Goal: Task Accomplishment & Management: Complete application form

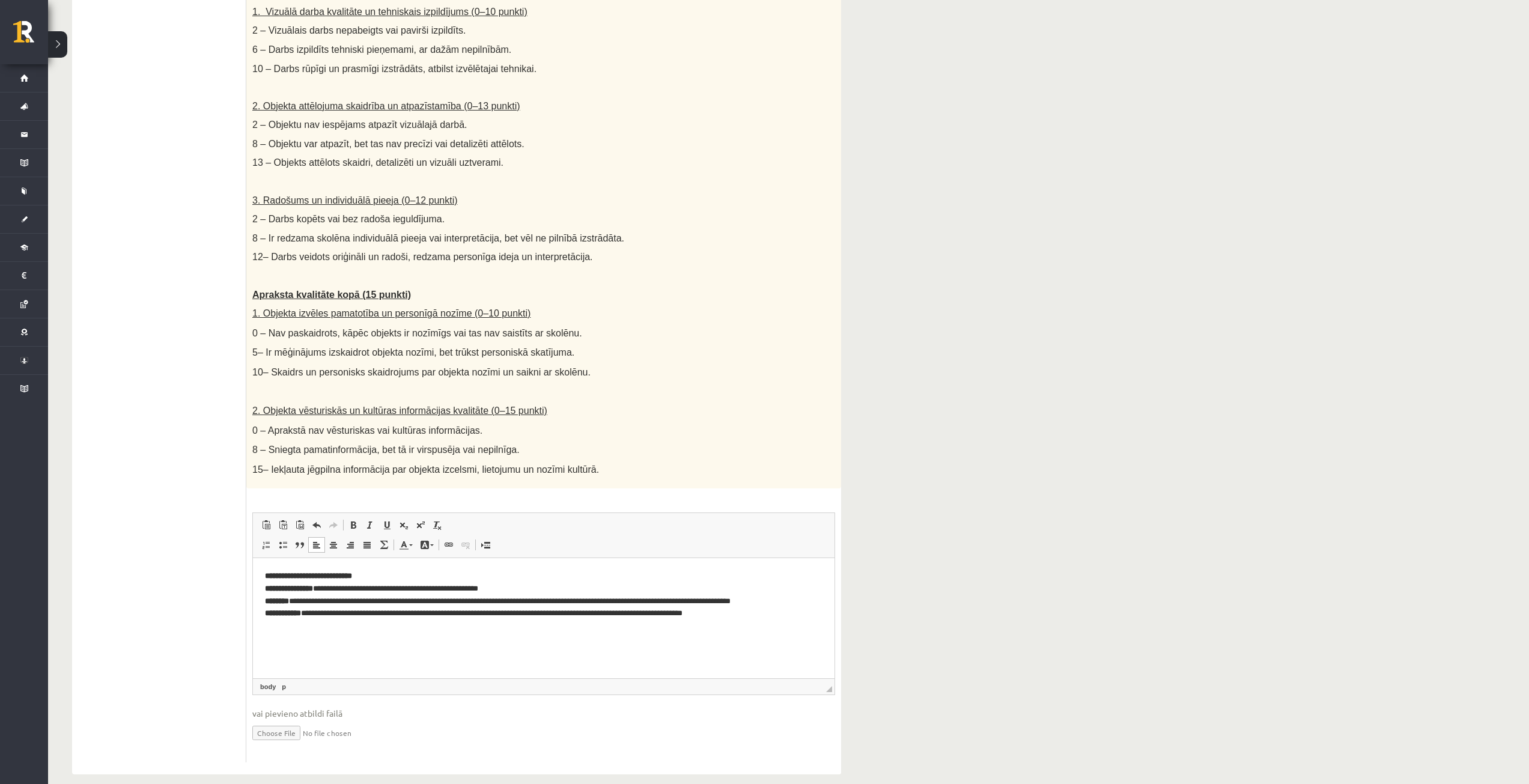
scroll to position [430, 0]
click at [280, 717] on input "file" at bounding box center [544, 729] width 583 height 24
type input "**********"
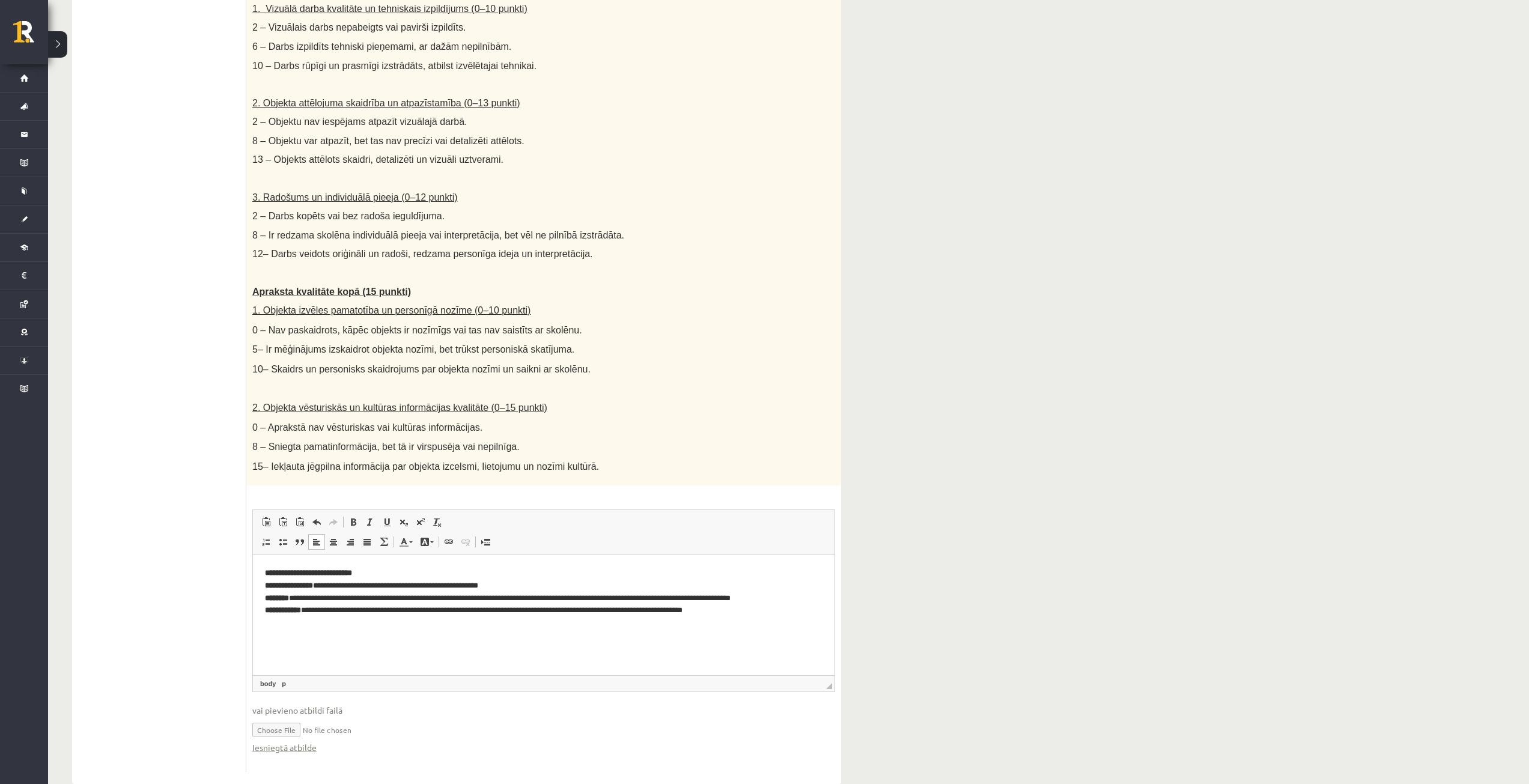
scroll to position [442, 0]
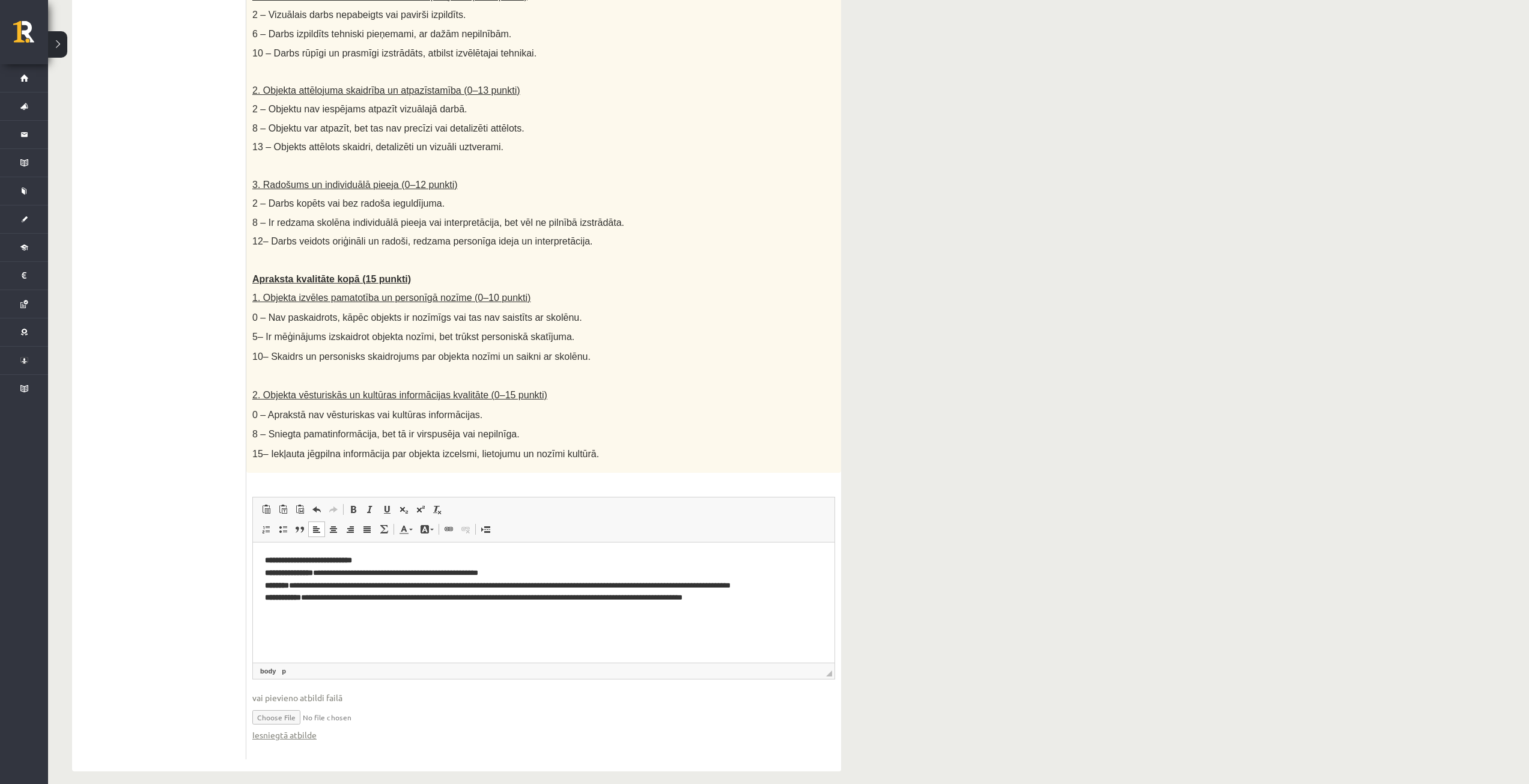
click at [315, 704] on input "file" at bounding box center [544, 716] width 583 height 24
click at [319, 615] on html "**********" at bounding box center [544, 578] width 582 height 73
click at [772, 601] on p "**********" at bounding box center [543, 579] width 558 height 50
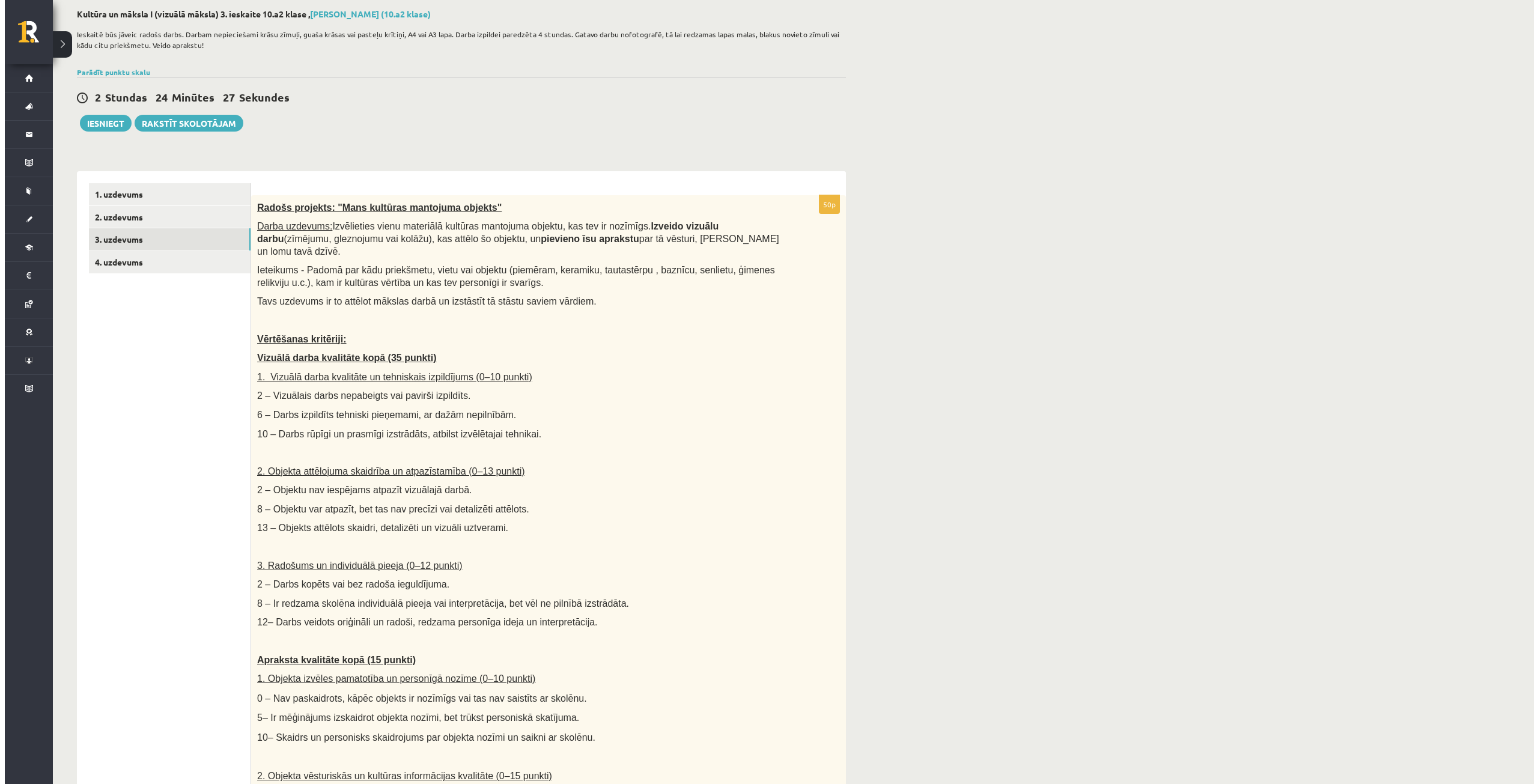
scroll to position [0, 0]
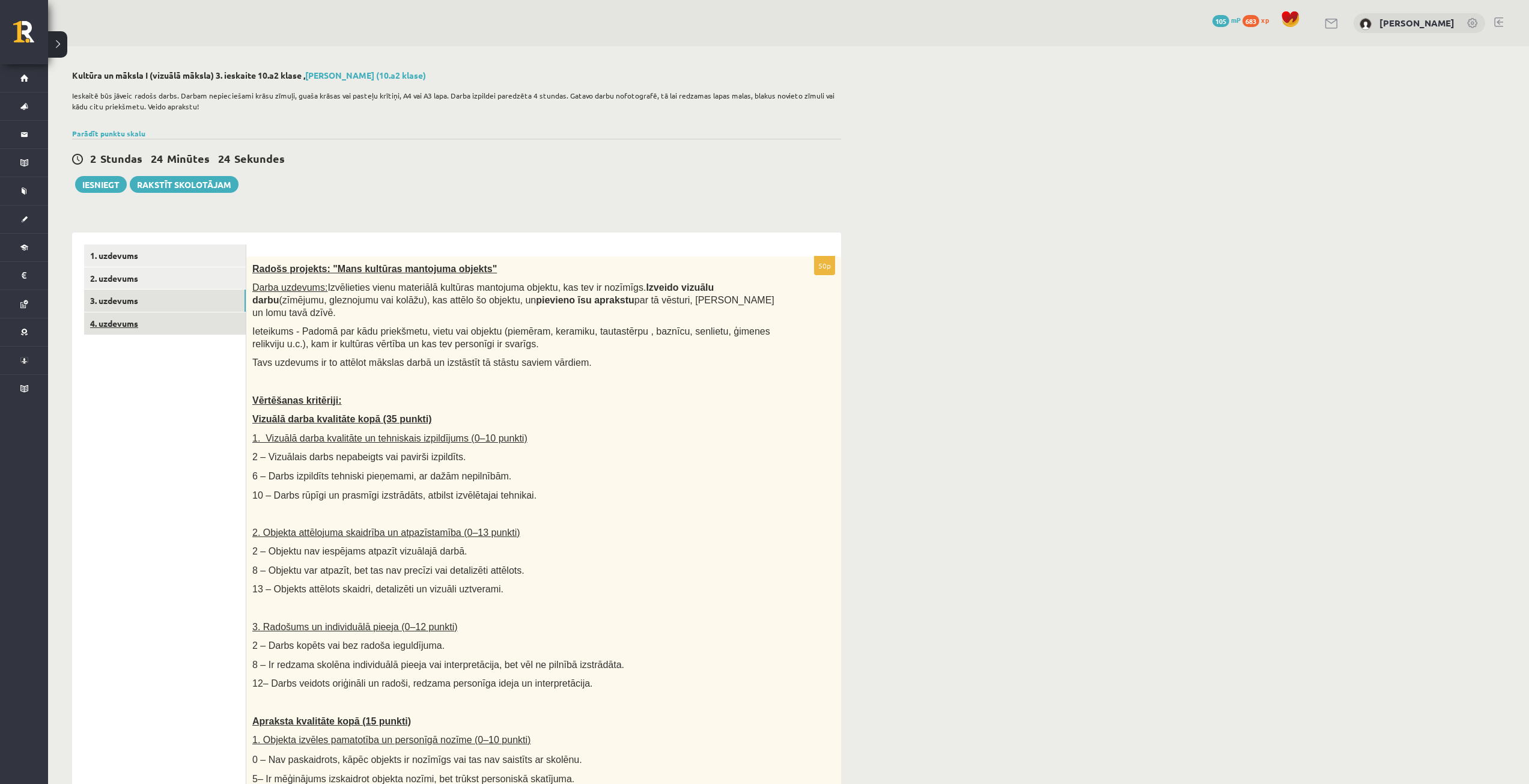
click at [111, 320] on link "4. uzdevums" at bounding box center [164, 323] width 162 height 22
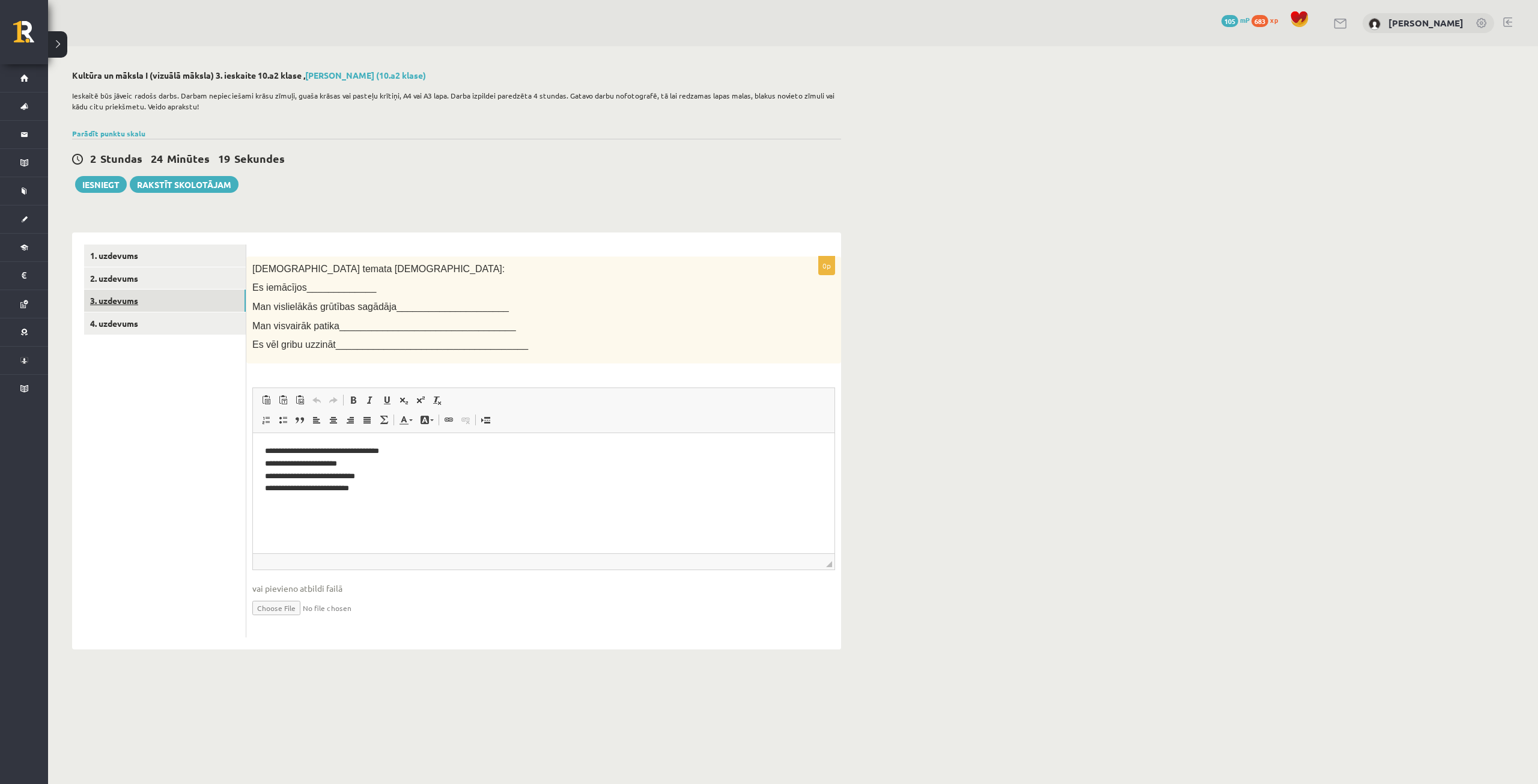
click at [142, 296] on link "3. uzdevums" at bounding box center [164, 301] width 162 height 22
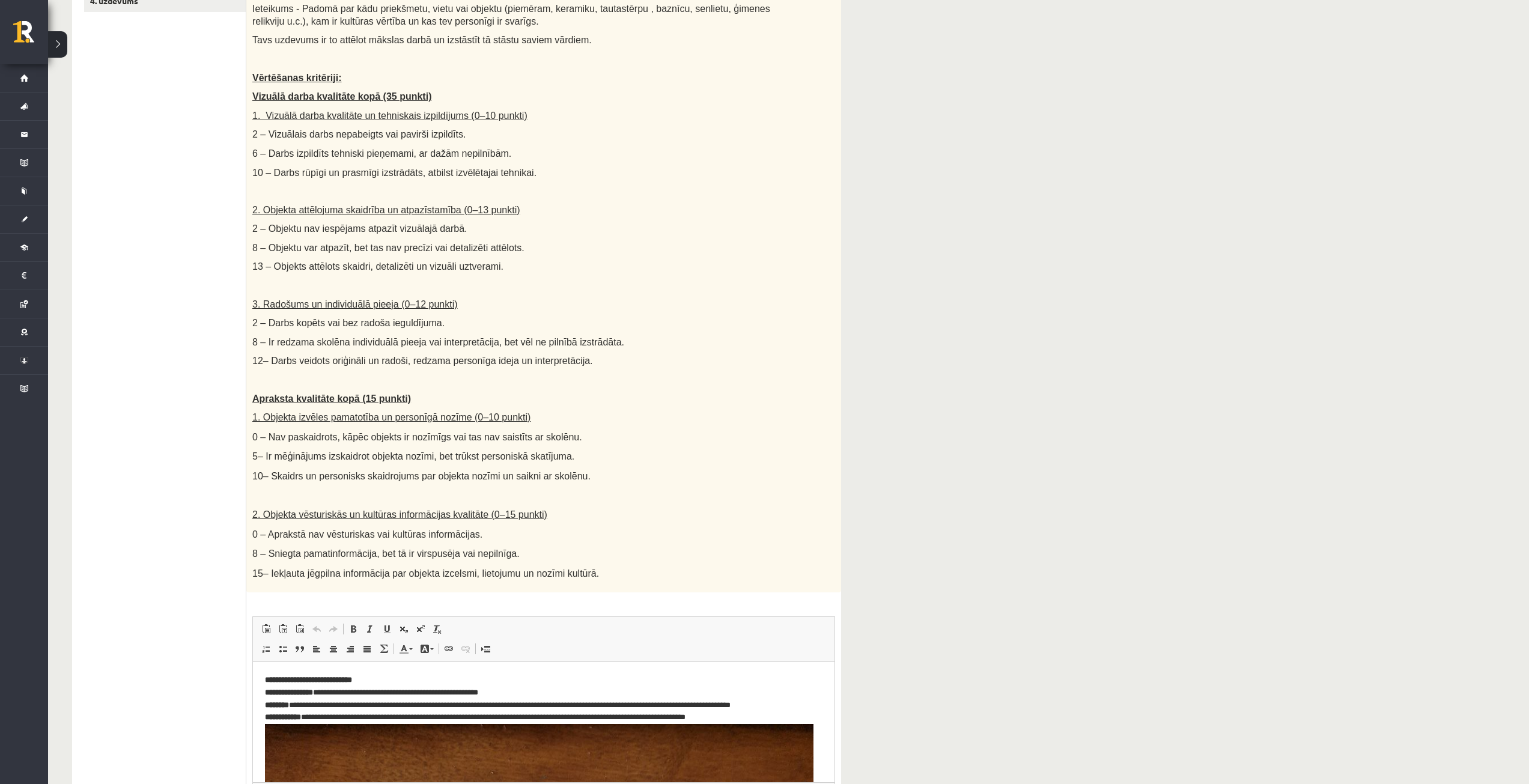
scroll to position [442, 0]
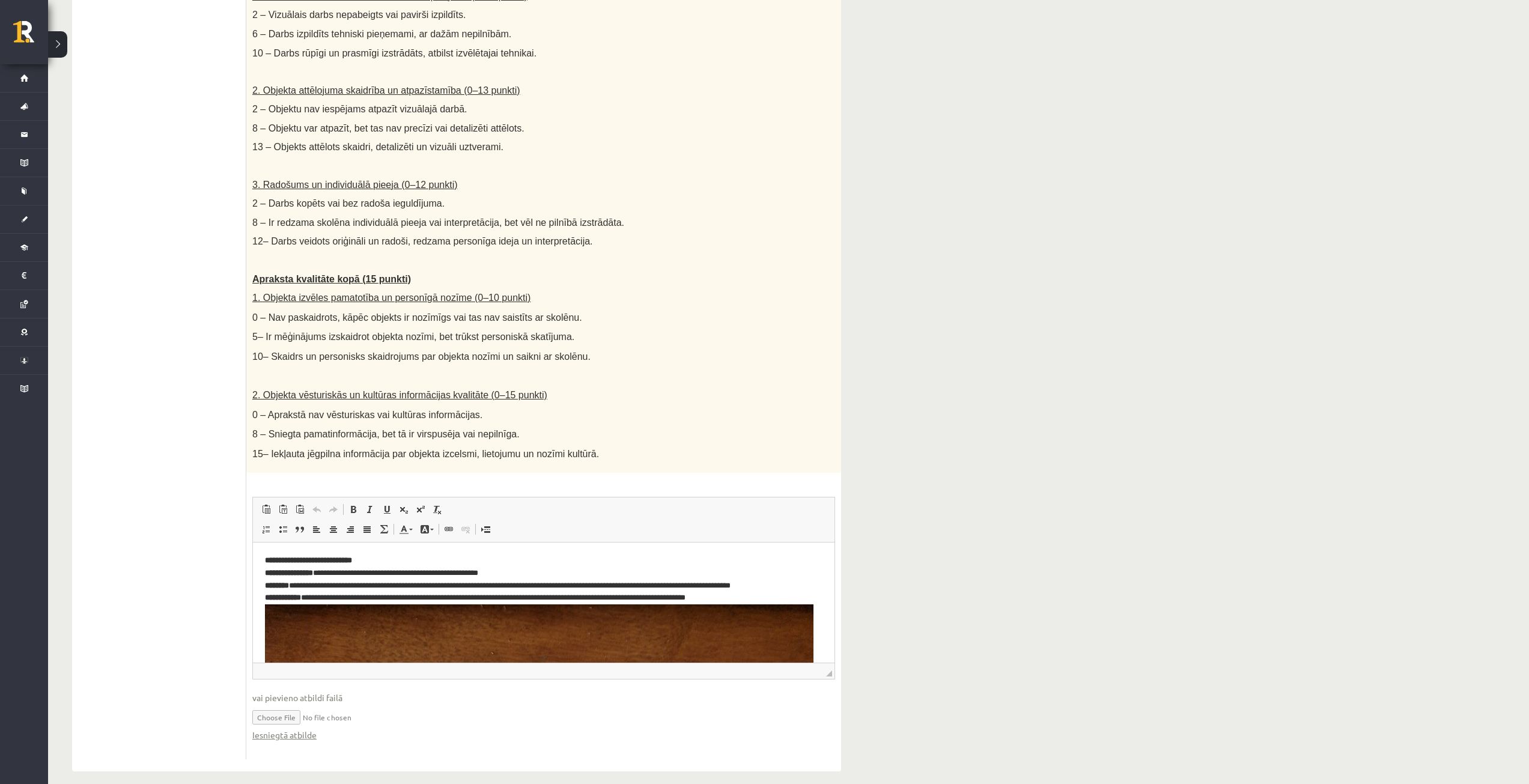
click at [292, 704] on input "file" at bounding box center [544, 716] width 583 height 24
type input "**********"
click at [295, 729] on link "Iesniegtā atbilde" at bounding box center [285, 735] width 64 height 13
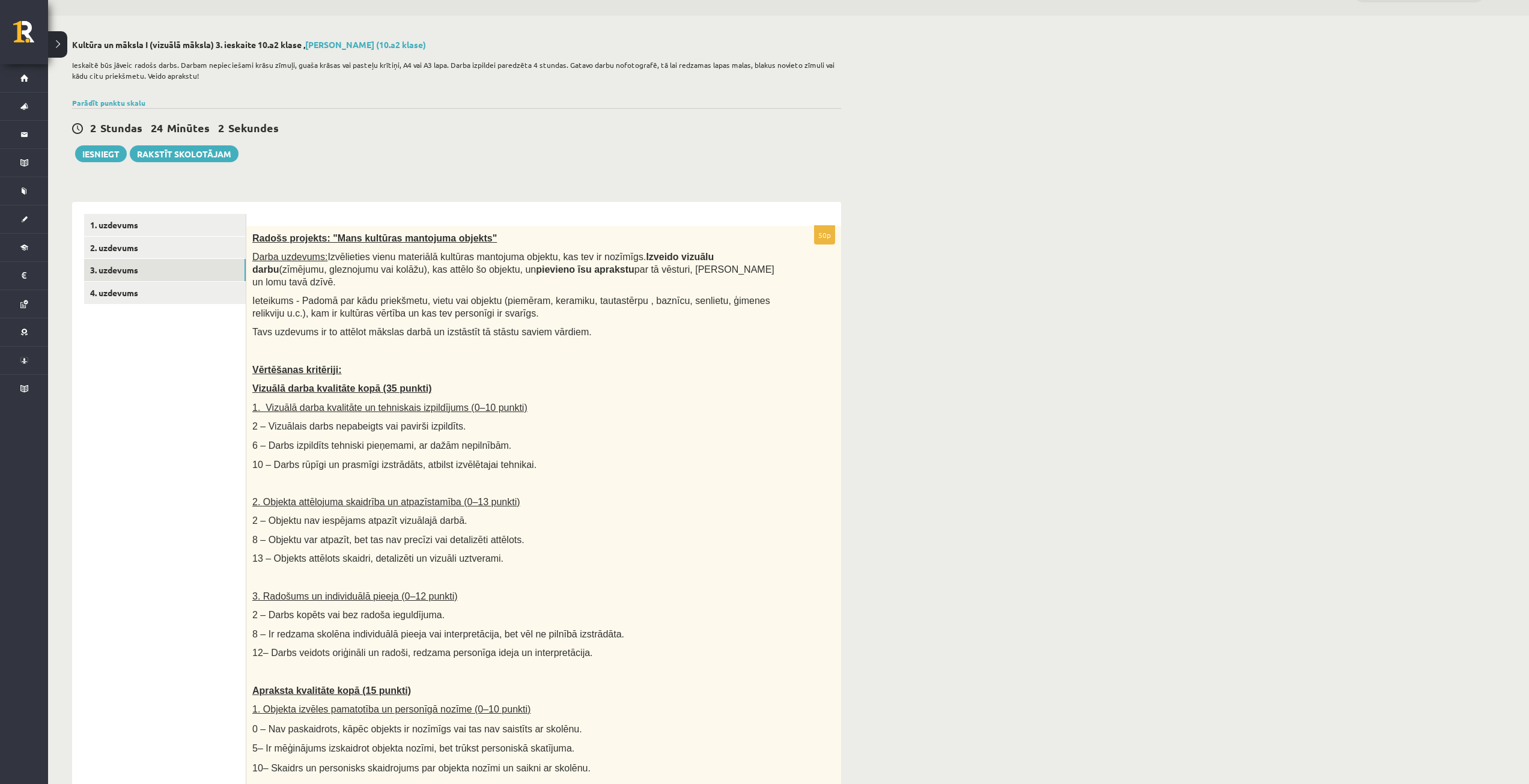
scroll to position [22, 0]
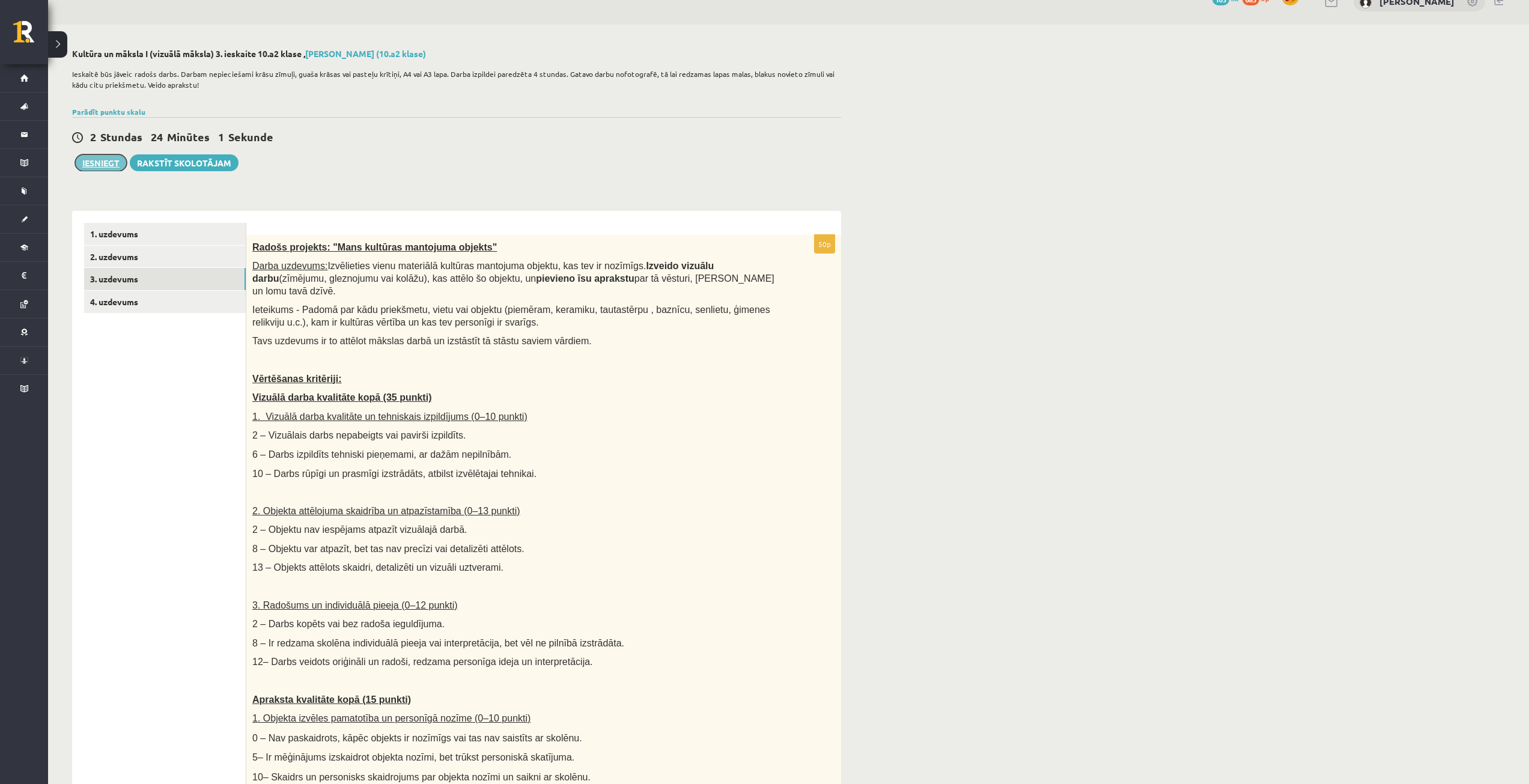
click at [115, 165] on button "Iesniegt" at bounding box center [101, 163] width 52 height 16
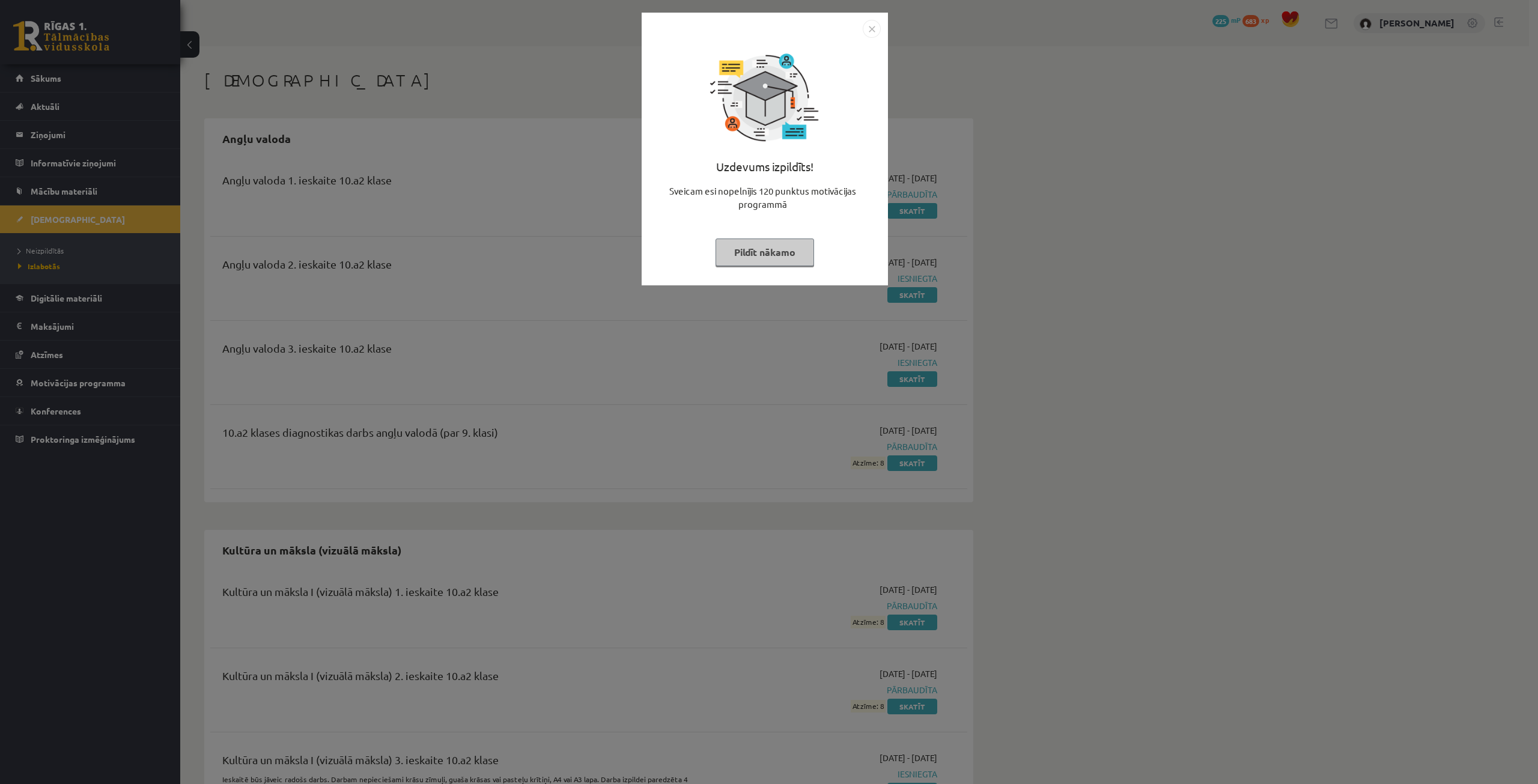
click at [782, 251] on button "Pildīt nākamo" at bounding box center [765, 252] width 99 height 28
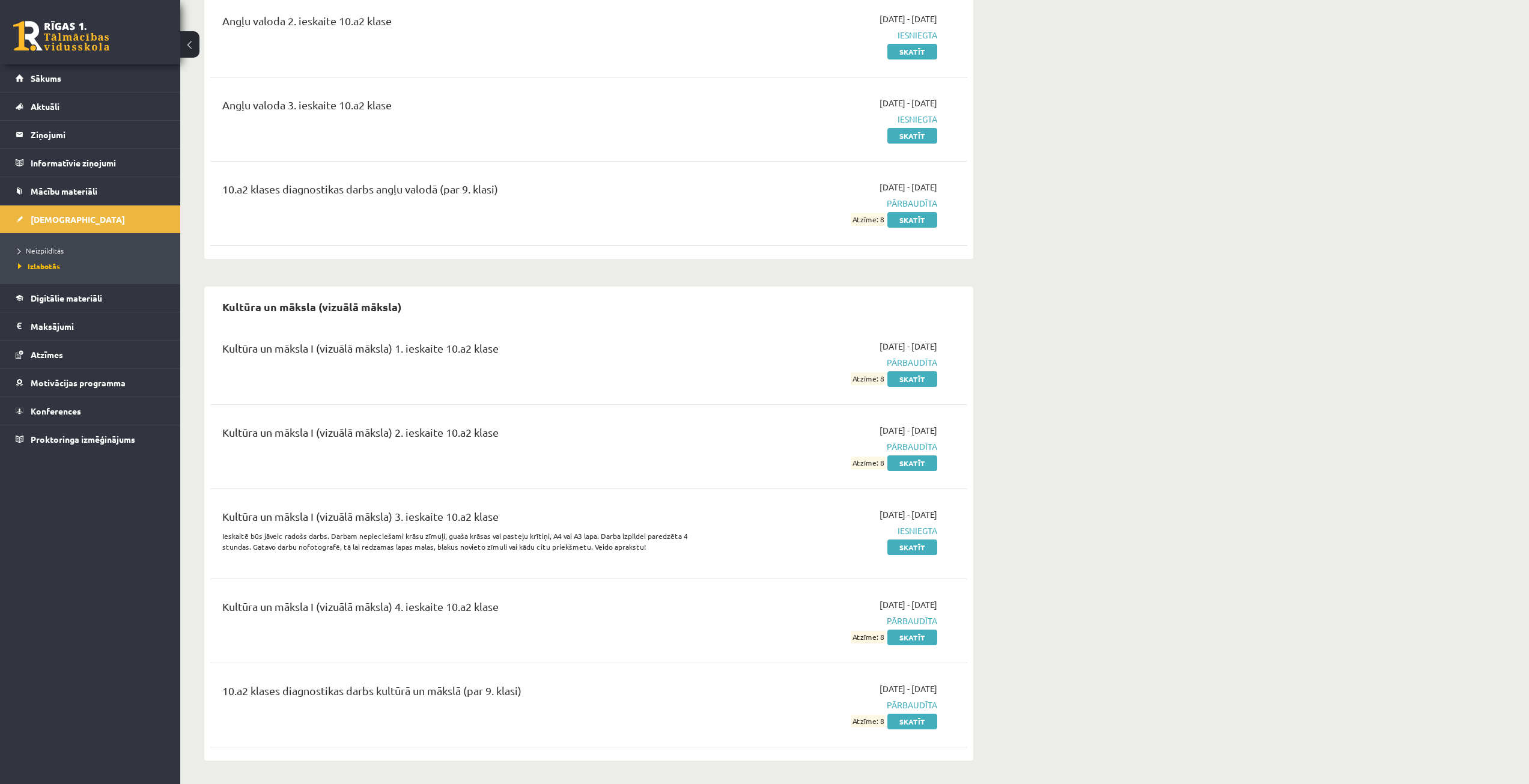
scroll to position [244, 0]
click at [78, 247] on link "Neizpildītās" at bounding box center [93, 250] width 150 height 11
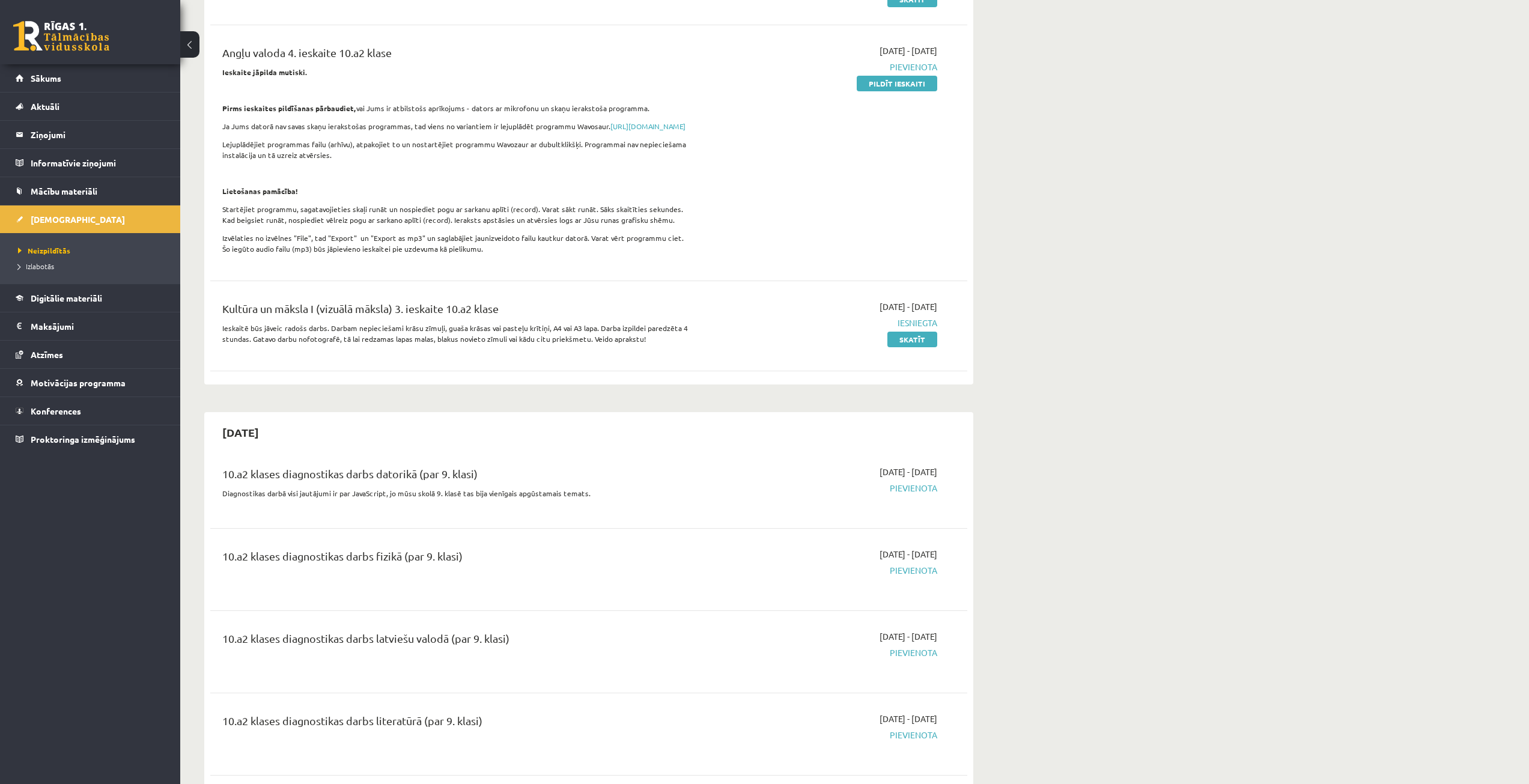
scroll to position [424, 0]
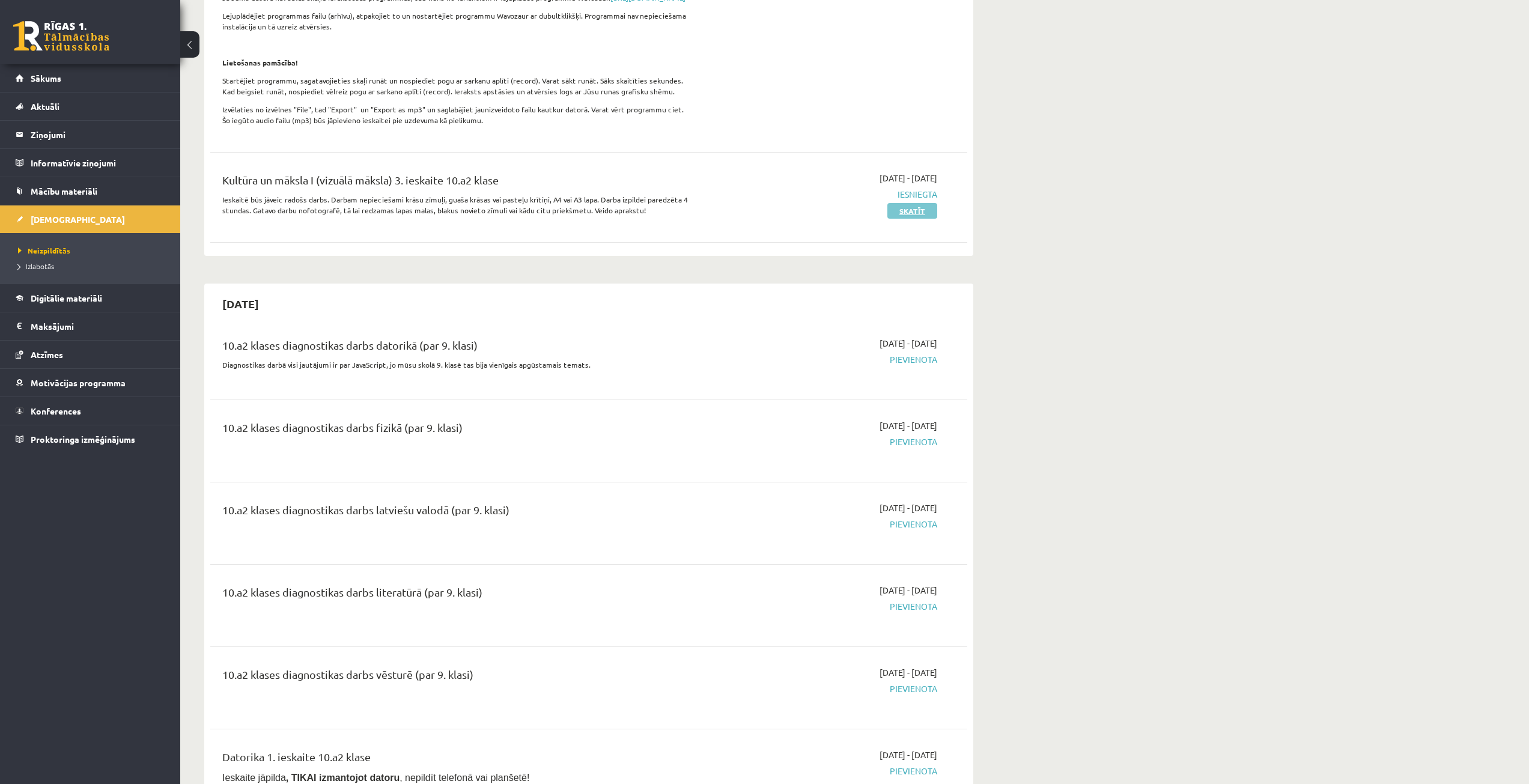
click at [906, 218] on link "Skatīt" at bounding box center [912, 211] width 50 height 16
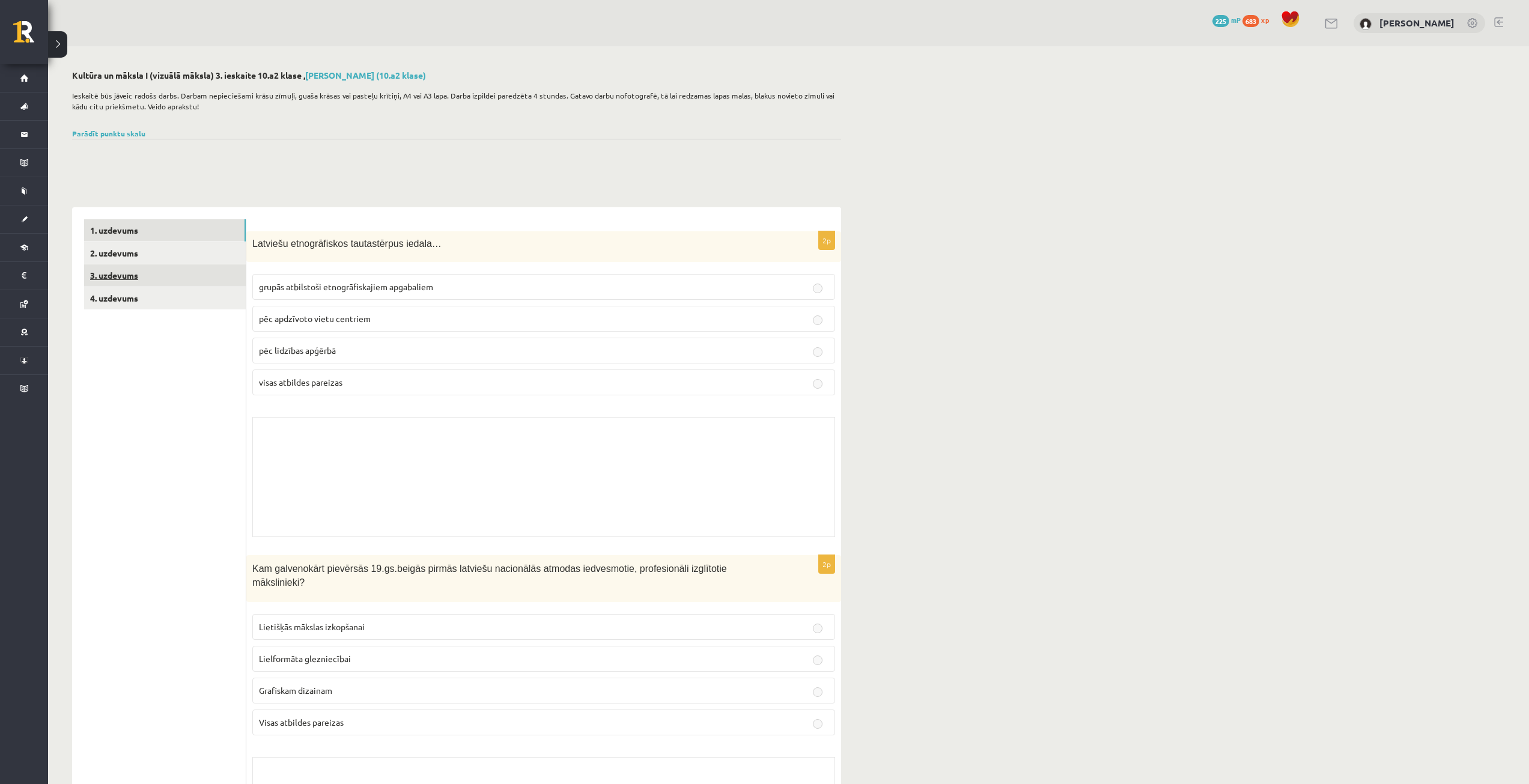
click at [99, 277] on link "3. uzdevums" at bounding box center [164, 276] width 162 height 22
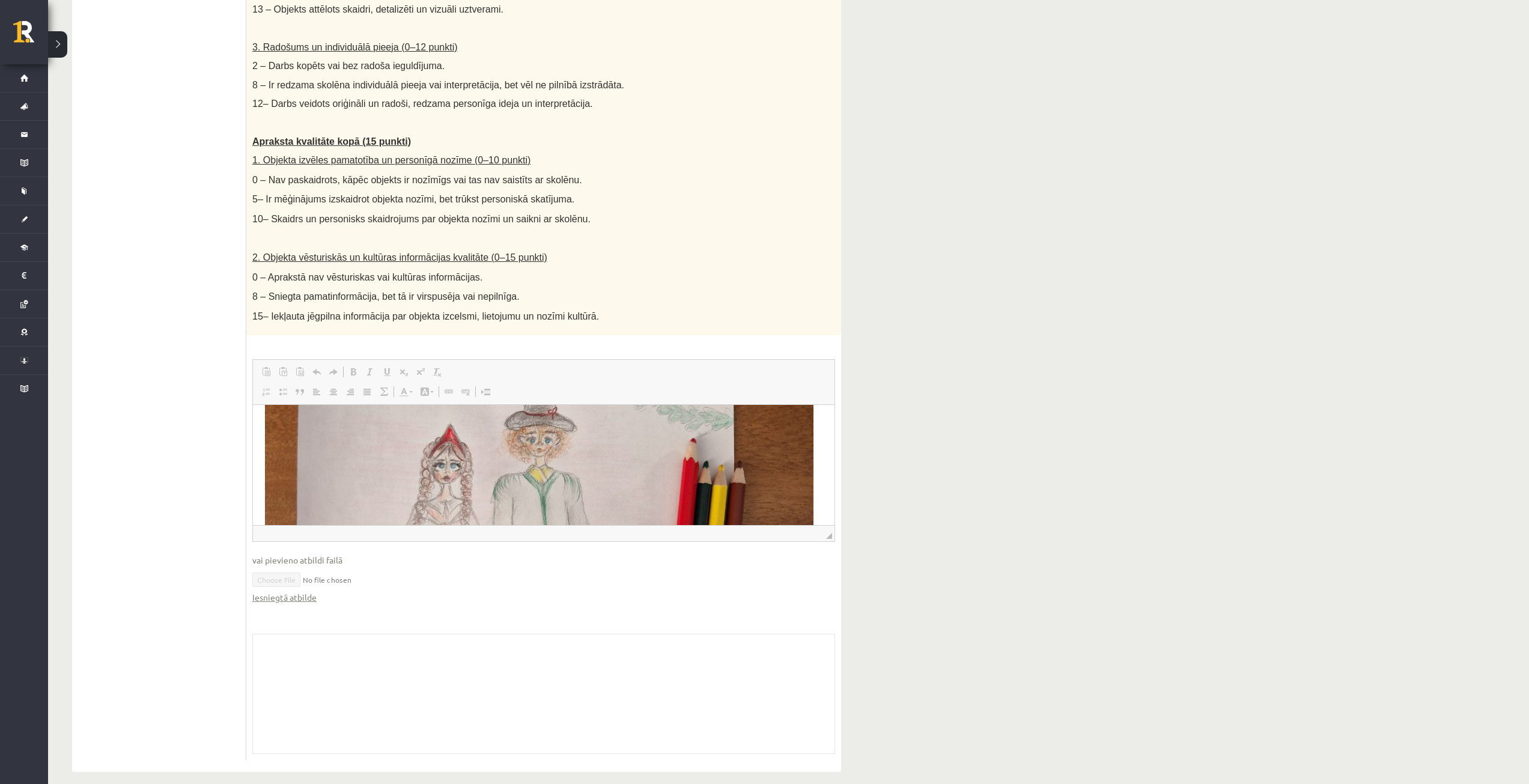
scroll to position [281, 0]
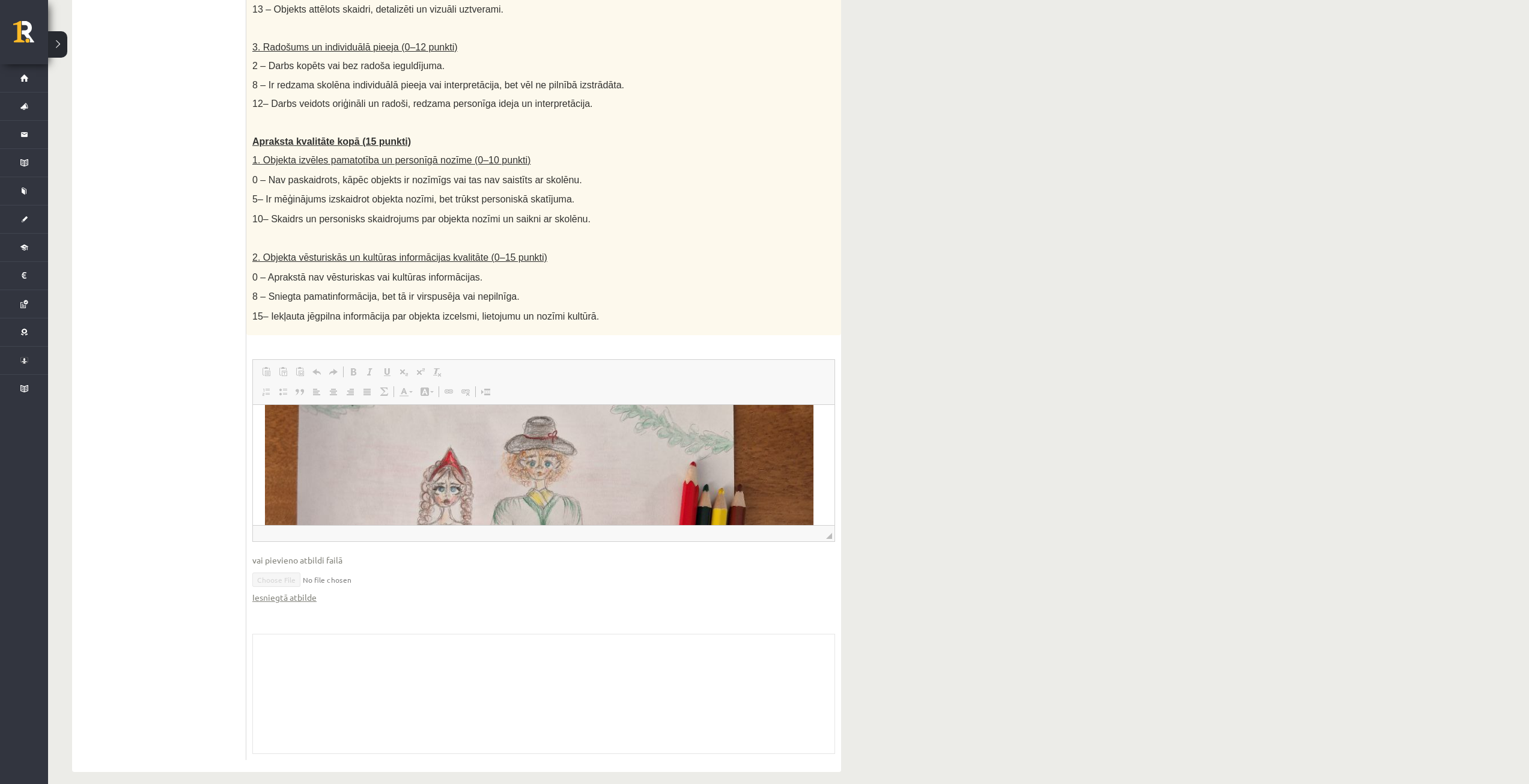
click at [464, 479] on img "Визуальный текстовый редактор, wiswyg-editor-user-answer-47363967160900" at bounding box center [539, 551] width 548 height 731
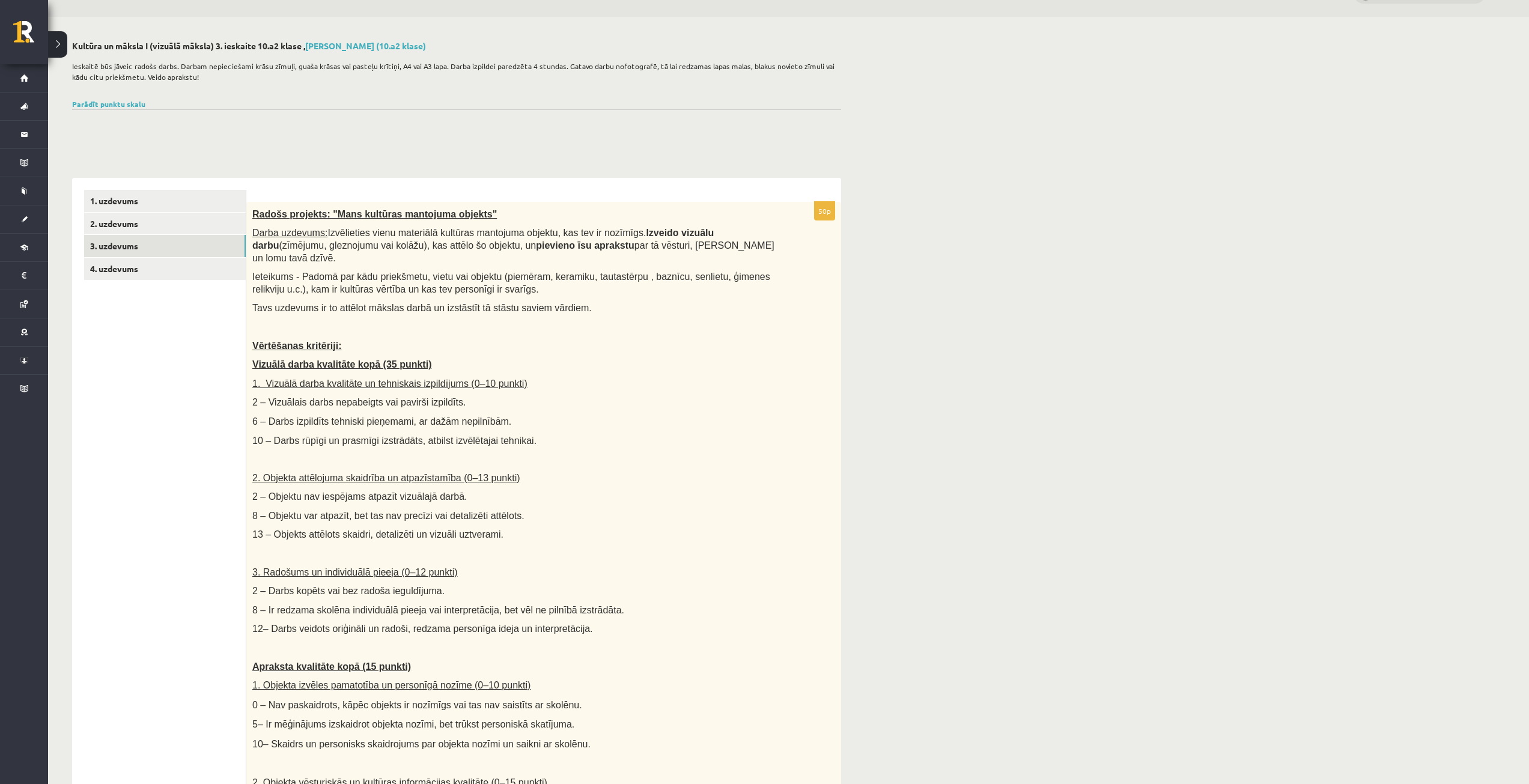
scroll to position [0, 0]
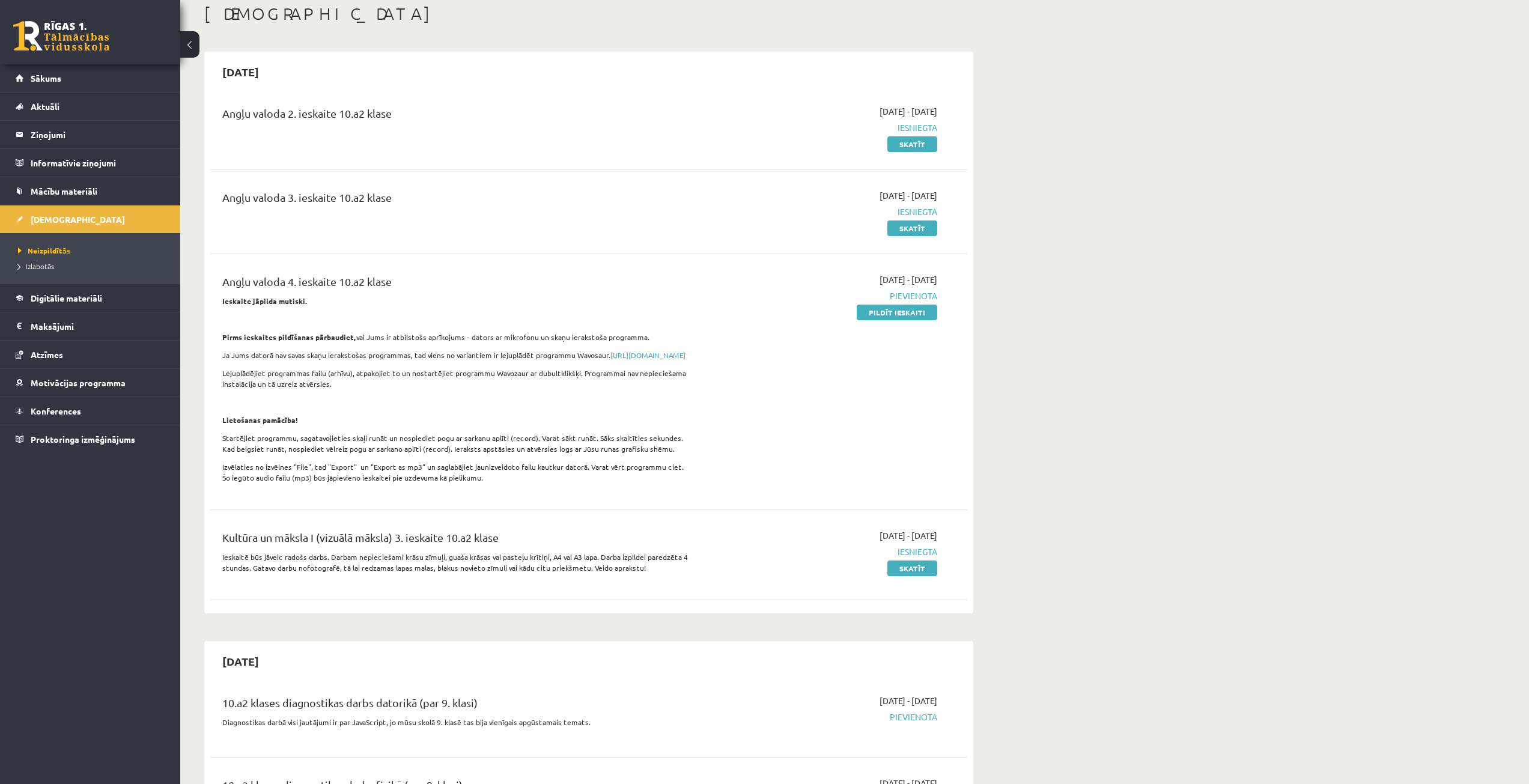
scroll to position [62, 0]
drag, startPoint x: 878, startPoint y: 320, endPoint x: 813, endPoint y: 58, distance: 269.9
click at [878, 320] on link "Pildīt ieskaiti" at bounding box center [897, 316] width 80 height 16
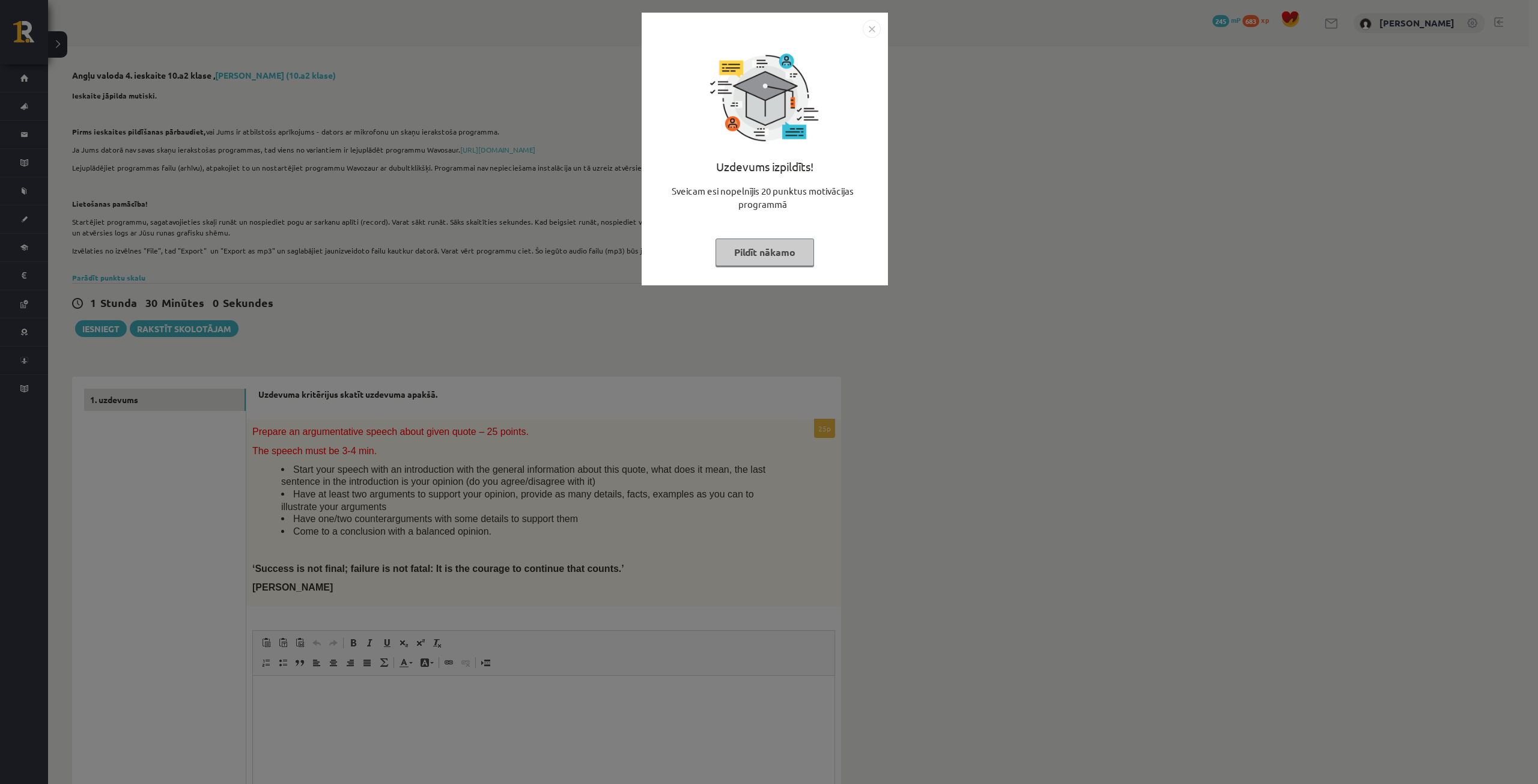
click at [746, 246] on button "Pildīt nākamo" at bounding box center [765, 252] width 99 height 28
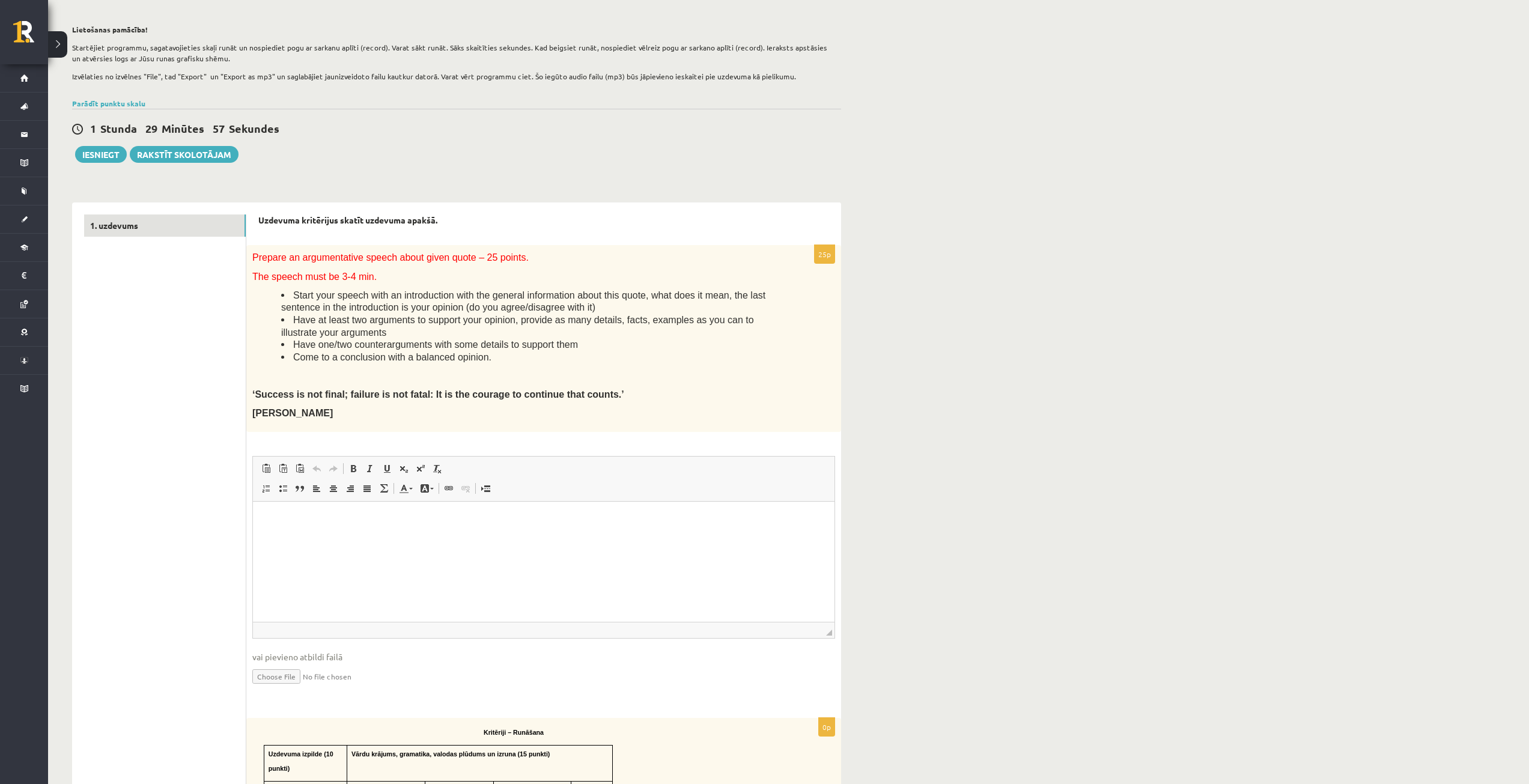
scroll to position [240, 0]
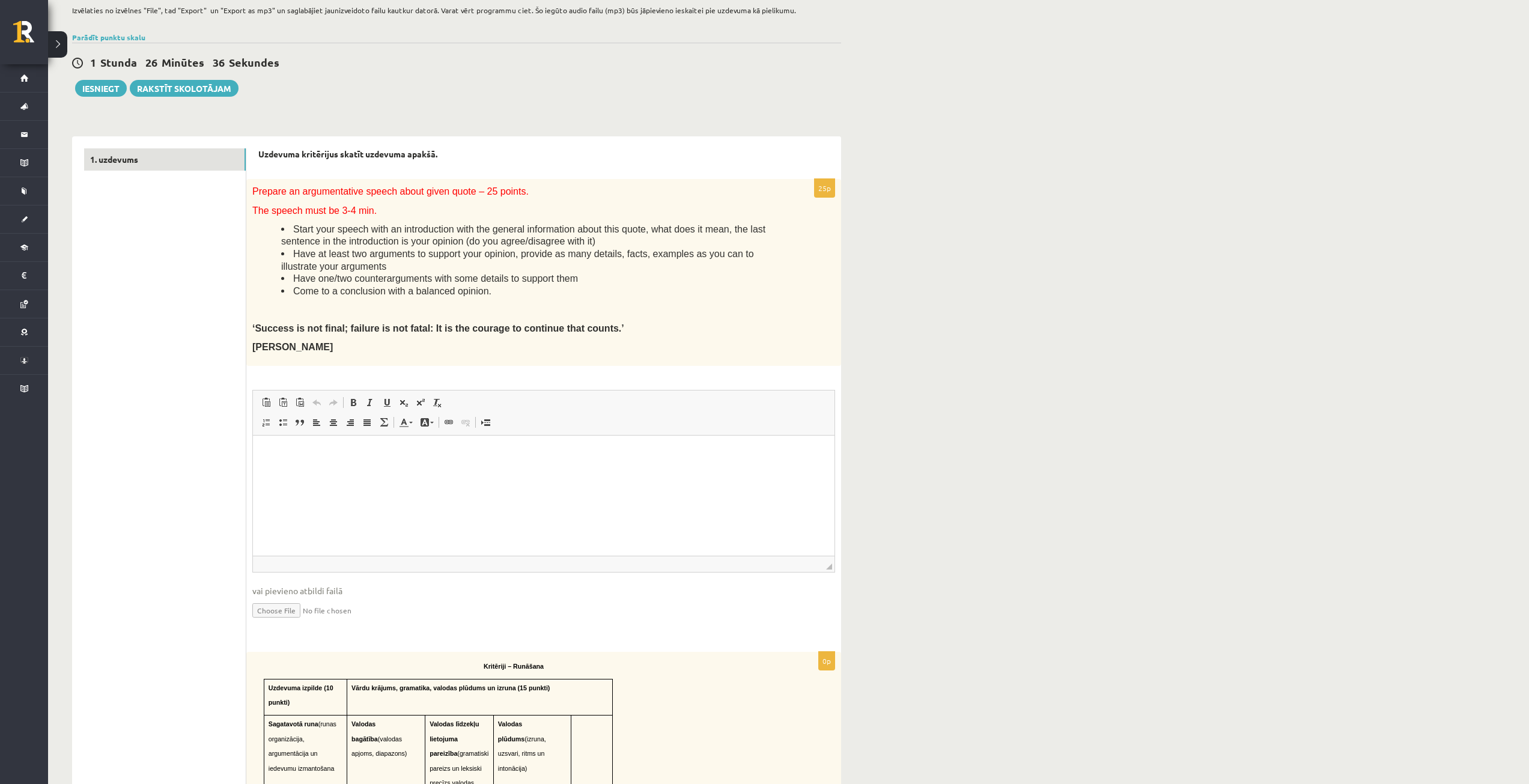
click at [291, 588] on span "vai pievieno atbildi failā" at bounding box center [544, 590] width 583 height 13
click at [287, 594] on span "vai pievieno atbildi failā" at bounding box center [544, 590] width 583 height 13
click at [297, 588] on span "vai pievieno atbildi failā" at bounding box center [544, 590] width 583 height 13
click at [336, 596] on span "vai pievieno atbildi failā" at bounding box center [544, 590] width 583 height 13
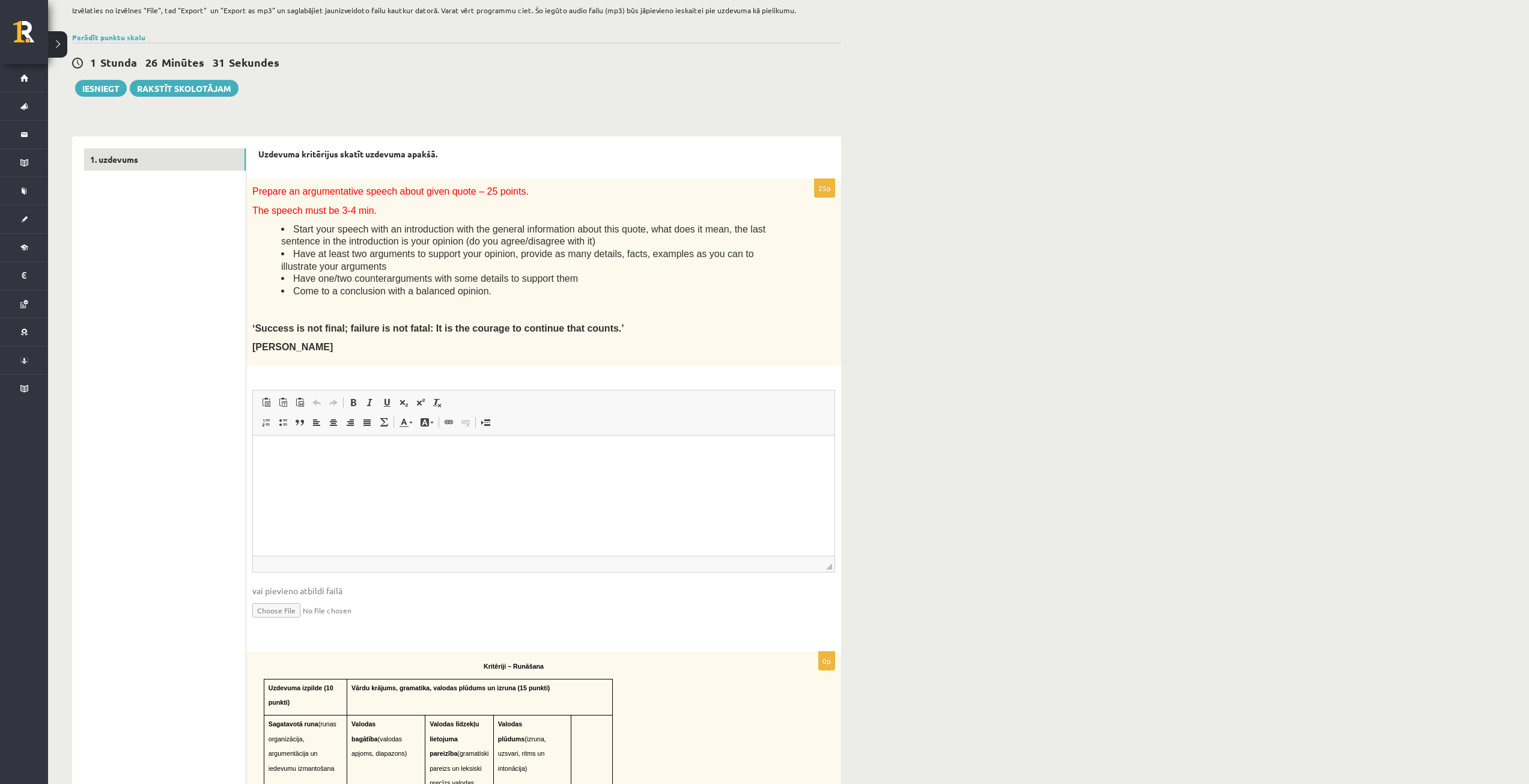
click at [292, 615] on input "file" at bounding box center [544, 609] width 583 height 24
click at [314, 463] on html at bounding box center [544, 453] width 582 height 36
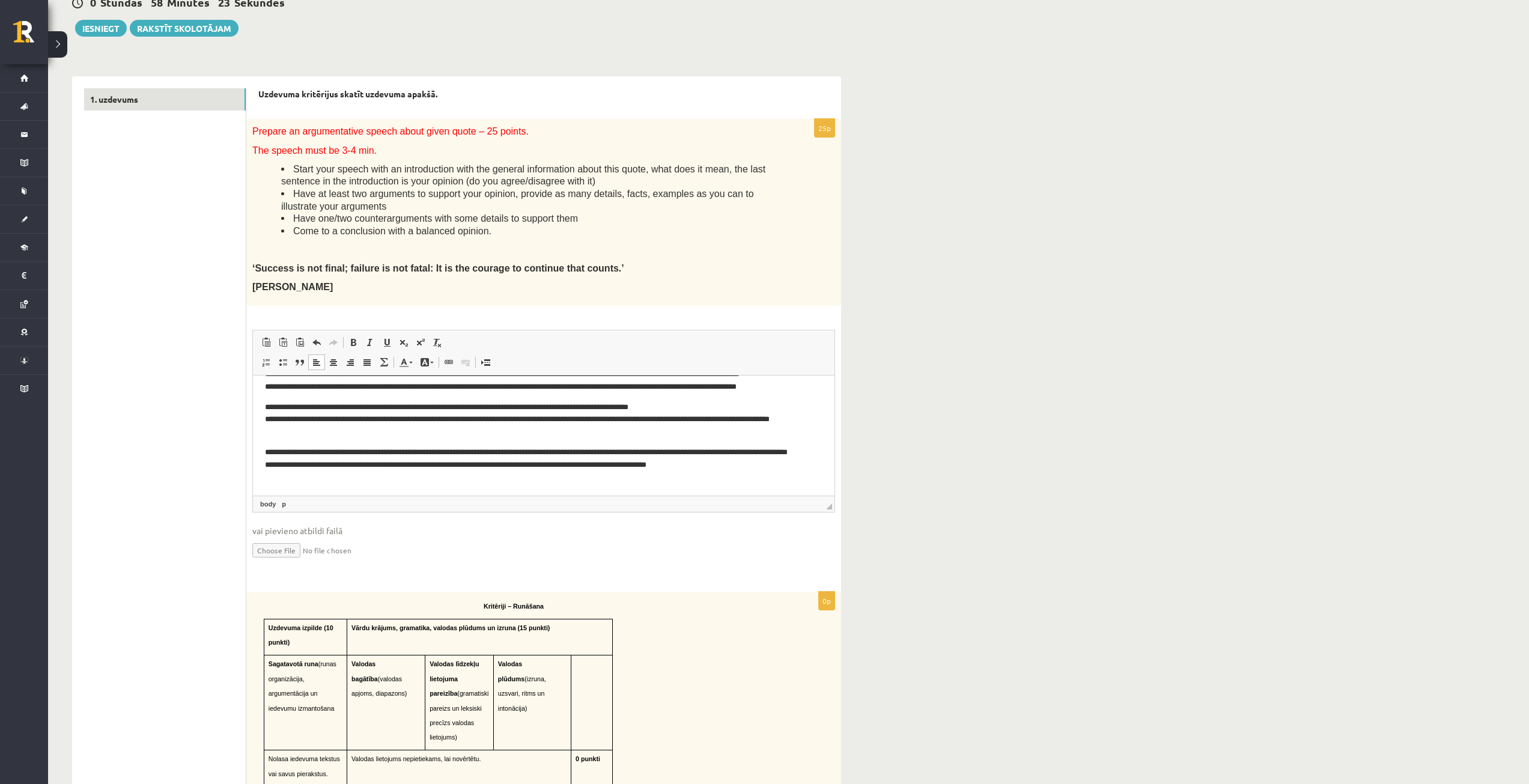
scroll to position [481, 0]
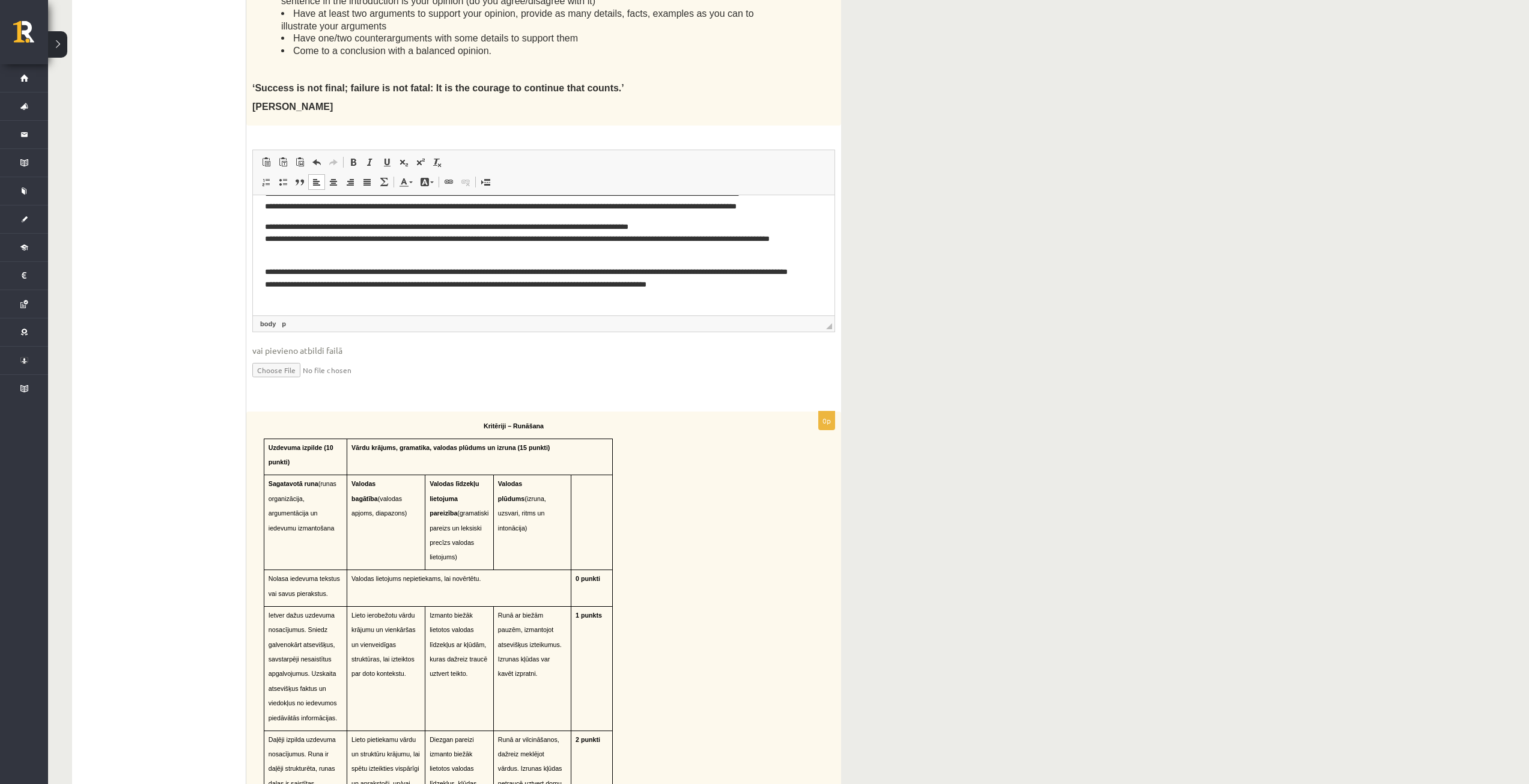
click at [275, 372] on input "file" at bounding box center [544, 369] width 583 height 24
type input "**********"
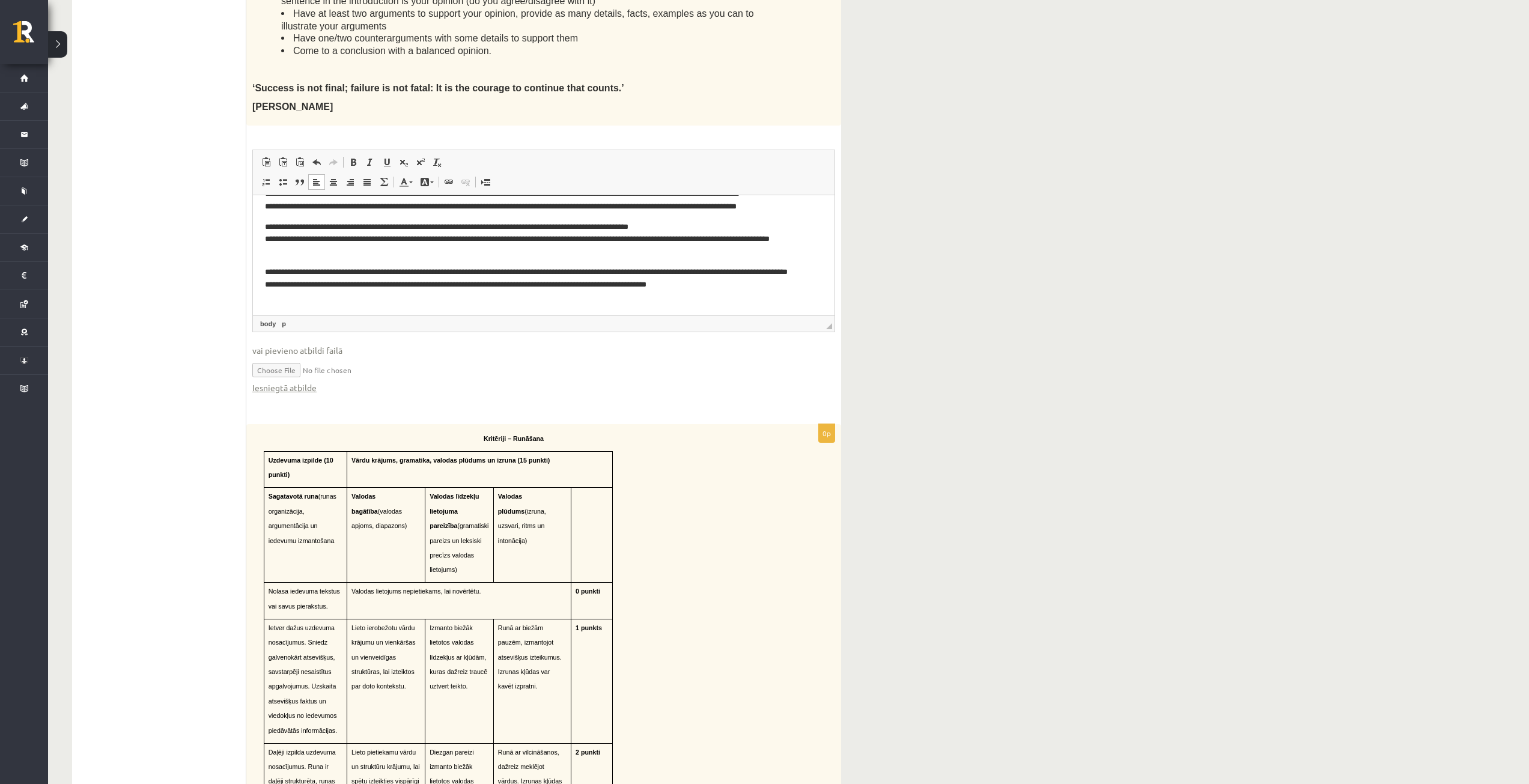
click at [287, 367] on input "file" at bounding box center [544, 369] width 583 height 24
click at [283, 369] on input "file" at bounding box center [544, 369] width 583 height 24
click at [289, 369] on input "file" at bounding box center [544, 369] width 583 height 24
type input "**********"
click at [284, 369] on input "file" at bounding box center [544, 369] width 583 height 24
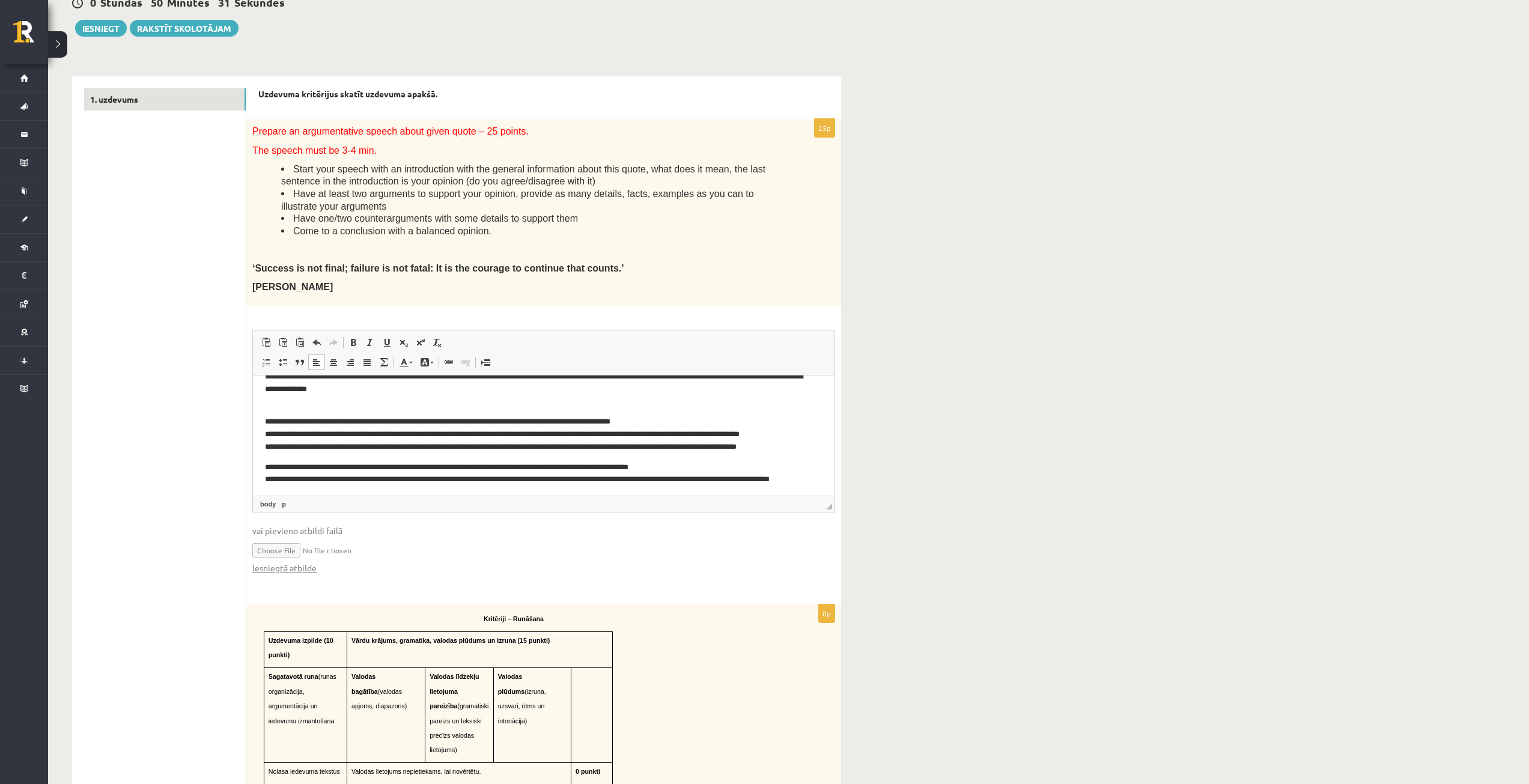
scroll to position [160, 0]
